Goal: Task Accomplishment & Management: Complete application form

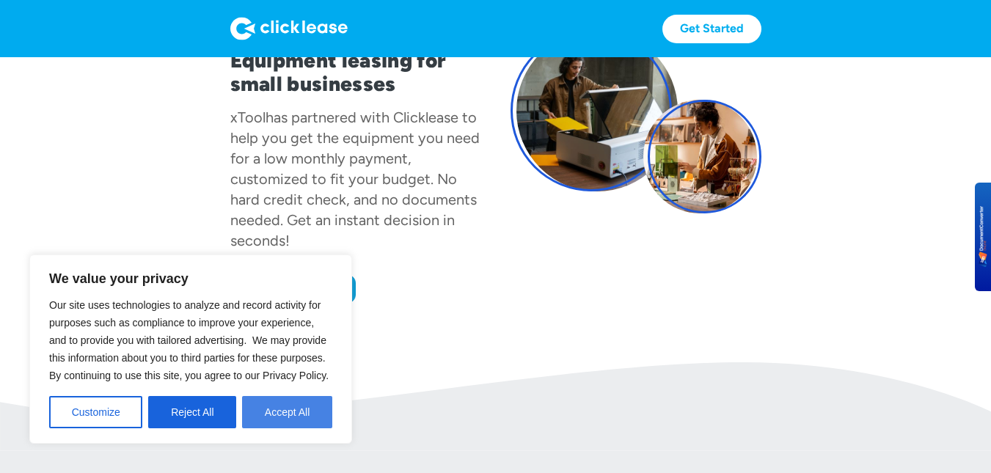
click at [291, 411] on button "Accept All" at bounding box center [287, 412] width 90 height 32
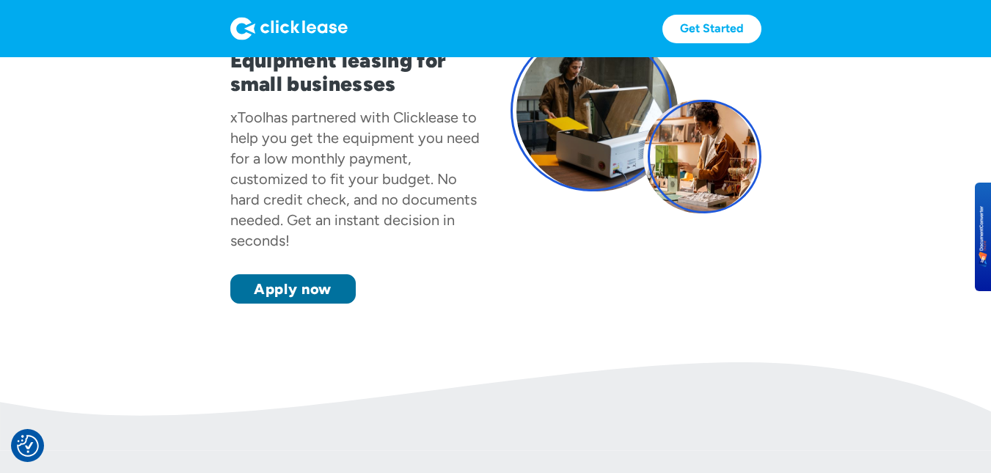
click at [315, 289] on link "Apply now" at bounding box center [292, 288] width 125 height 29
